Goal: Download file/media

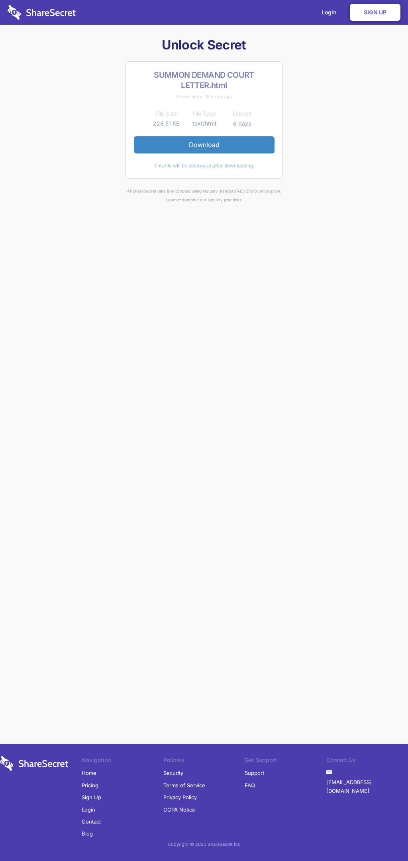
click at [204, 145] on link "Download" at bounding box center [204, 144] width 141 height 17
